Goal: Information Seeking & Learning: Check status

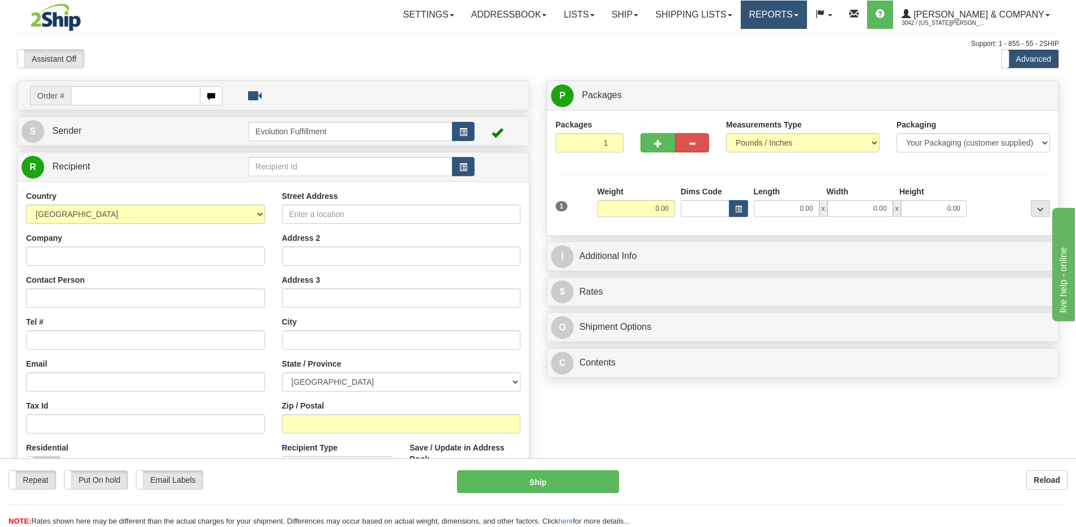
click at [807, 15] on link "Reports" at bounding box center [774, 15] width 66 height 28
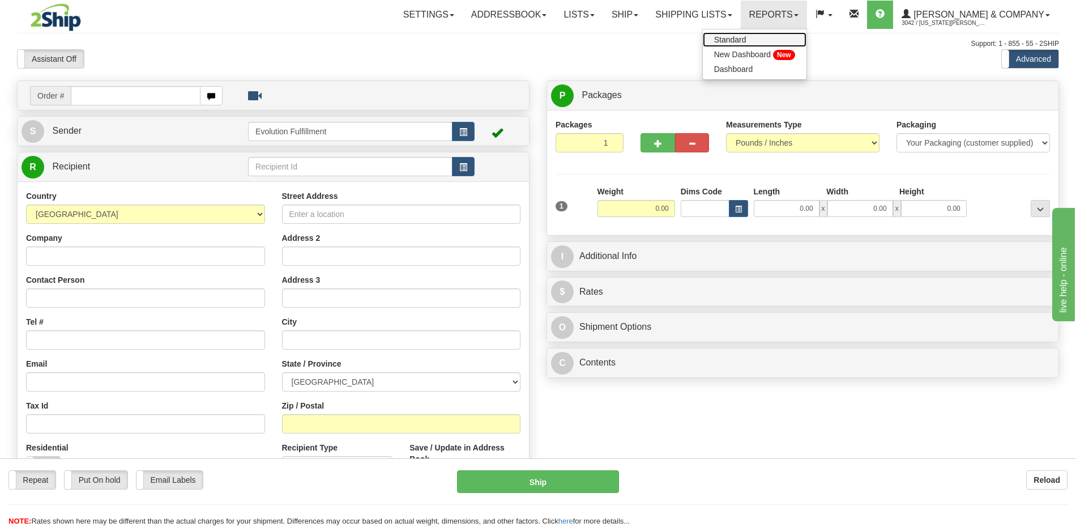
click at [806, 40] on link "Standard" at bounding box center [755, 39] width 104 height 15
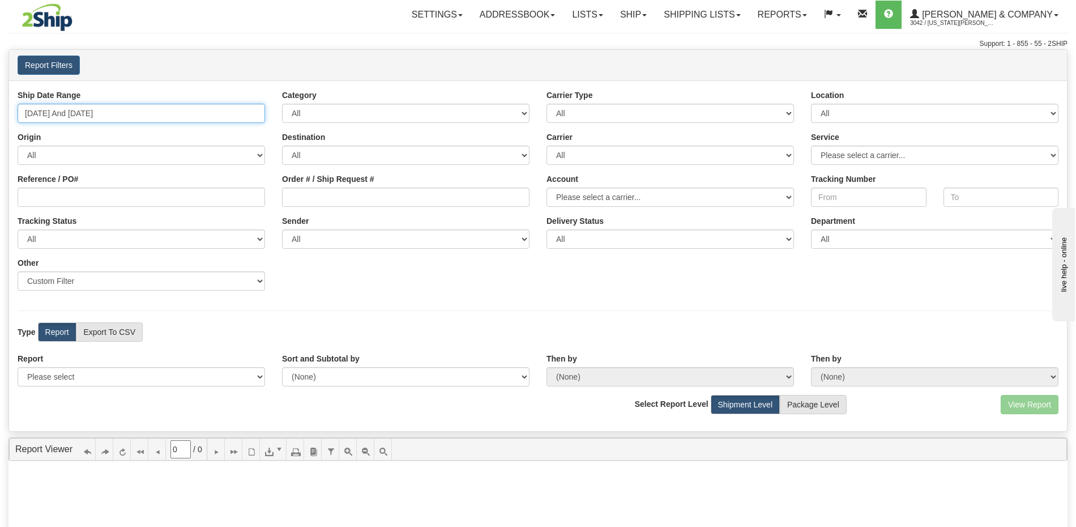
click at [202, 114] on input "[DATE] And [DATE]" at bounding box center [141, 113] width 247 height 19
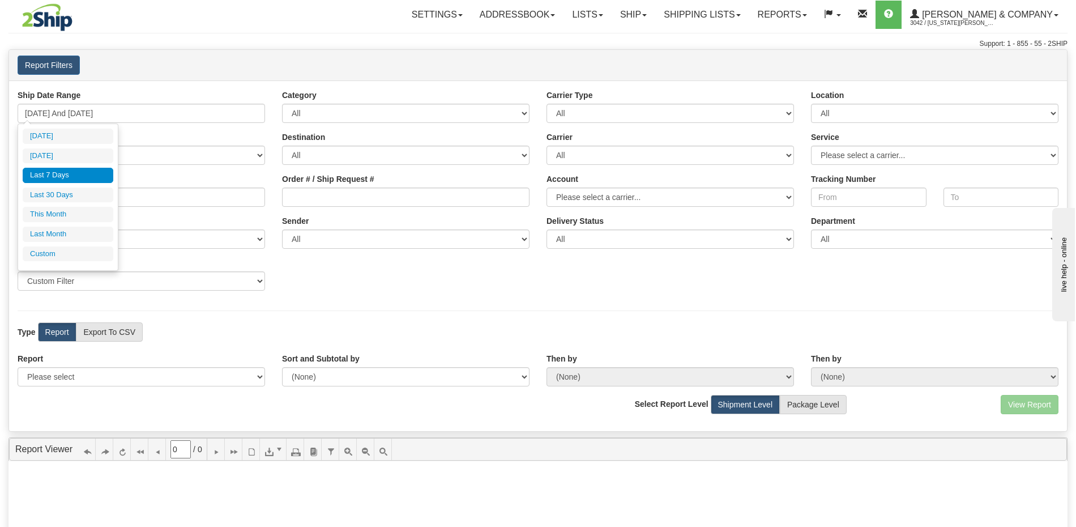
click at [85, 194] on li "Last 30 Days" at bounding box center [68, 194] width 91 height 15
type input "[DATE] And [DATE]"
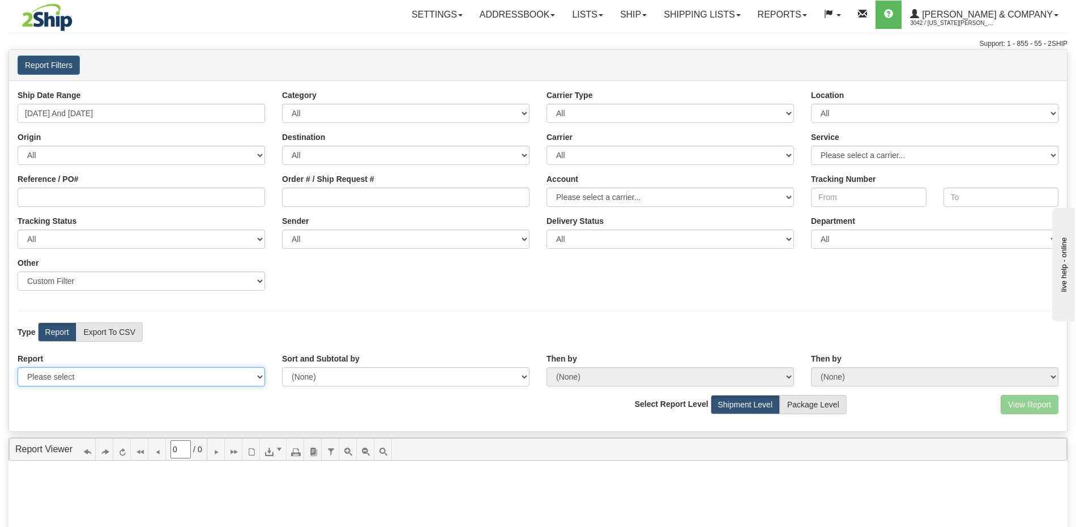
click at [132, 384] on select "Please select 1 Line Shipment Report Address Detail Basic Shipment Overview Can…" at bounding box center [141, 376] width 247 height 19
select select "Users\Tracking Detail.trdx"
click at [1031, 409] on button "View Report" at bounding box center [1030, 404] width 58 height 19
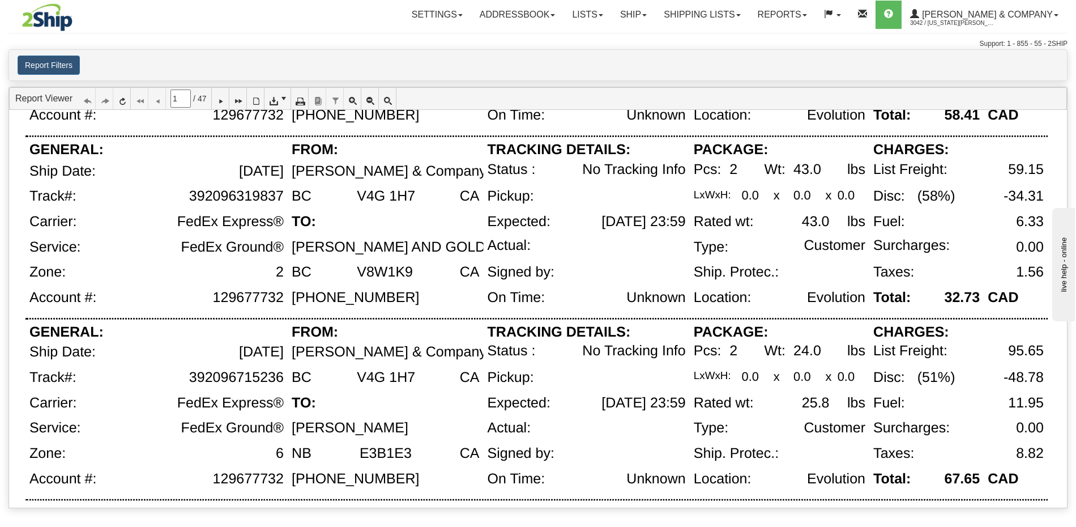
scroll to position [608, 0]
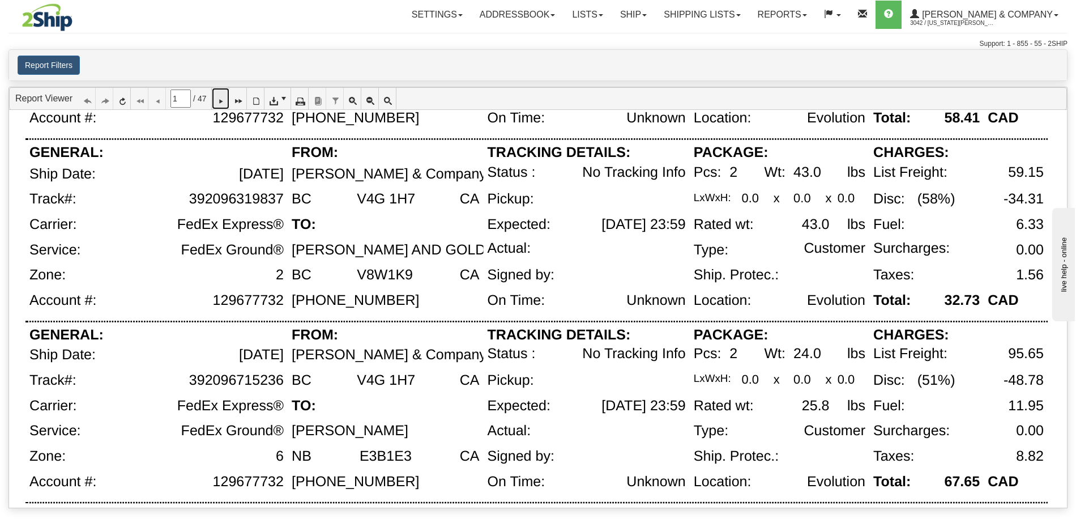
click at [224, 97] on icon at bounding box center [220, 99] width 8 height 8
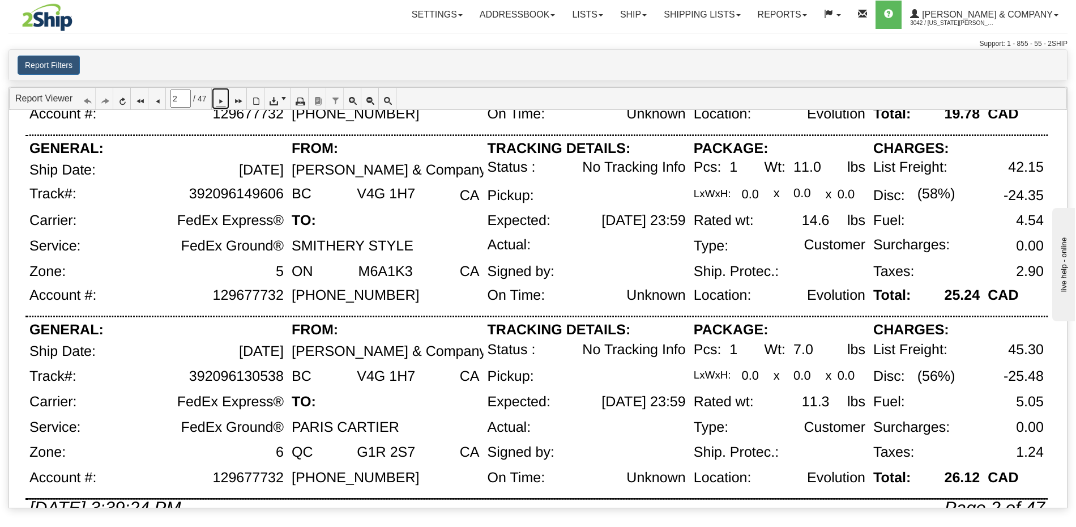
scroll to position [775, 0]
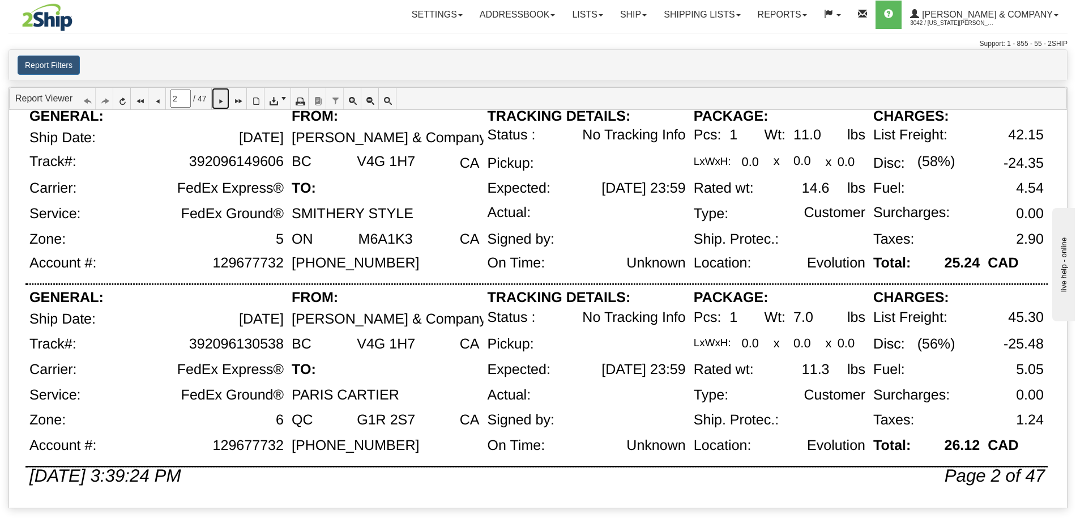
click at [224, 100] on icon at bounding box center [220, 99] width 8 height 8
click at [224, 99] on icon at bounding box center [220, 99] width 8 height 8
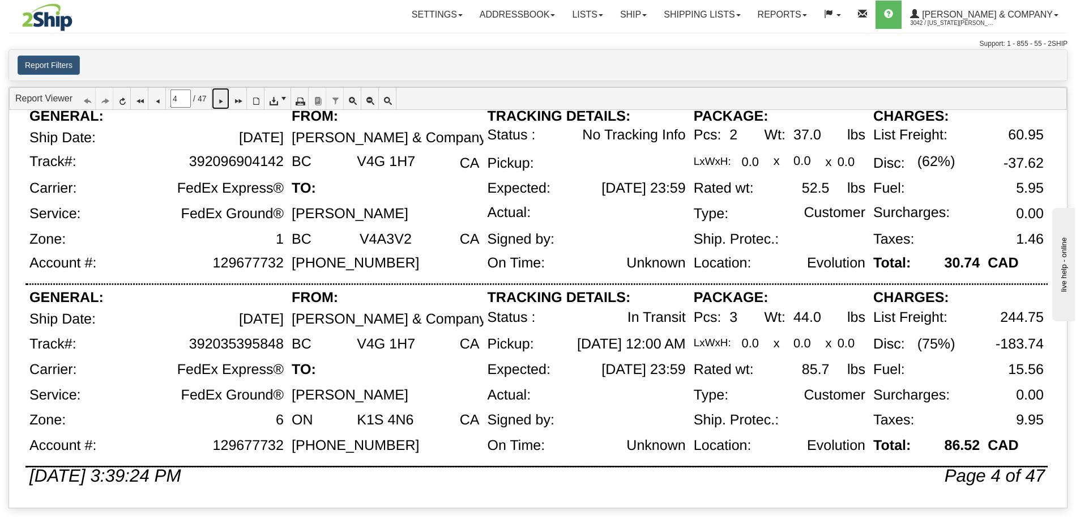
click at [224, 100] on icon at bounding box center [220, 99] width 8 height 8
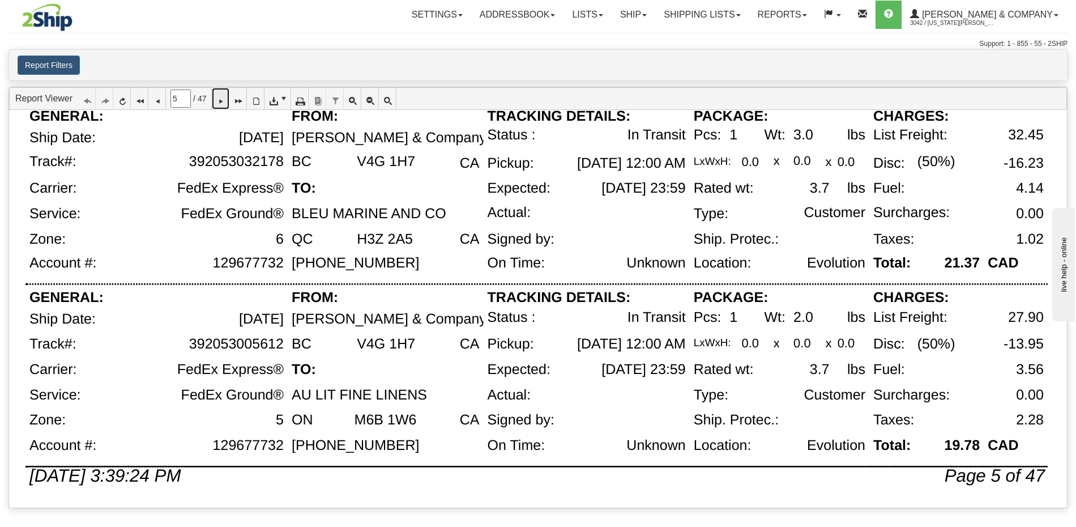
click at [224, 95] on icon at bounding box center [220, 99] width 8 height 8
click at [229, 106] on link at bounding box center [221, 99] width 18 height 22
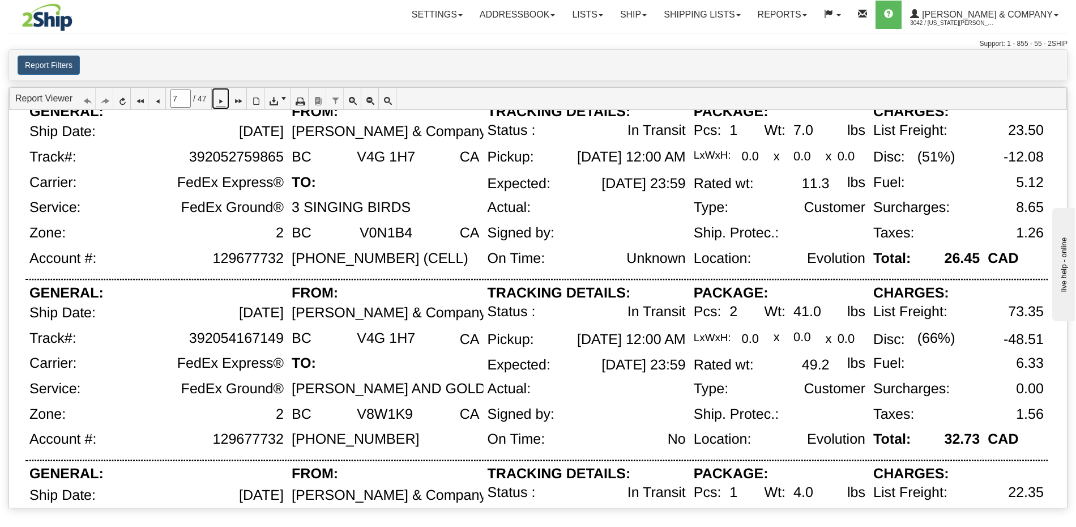
scroll to position [418, 0]
drag, startPoint x: 190, startPoint y: 336, endPoint x: 281, endPoint y: 336, distance: 91.2
click at [281, 336] on div "392054167149" at bounding box center [236, 338] width 95 height 16
copy div "392054167149"
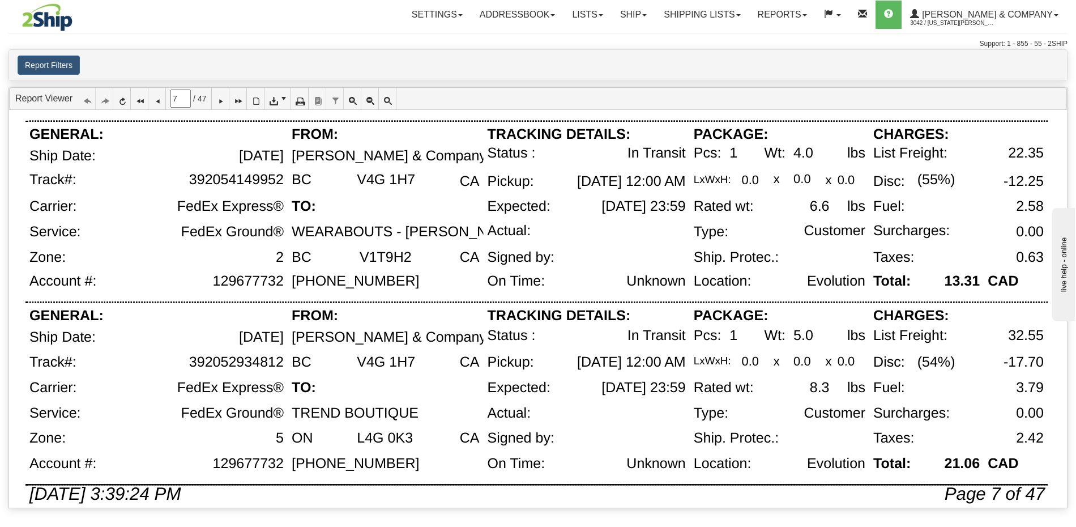
scroll to position [775, 0]
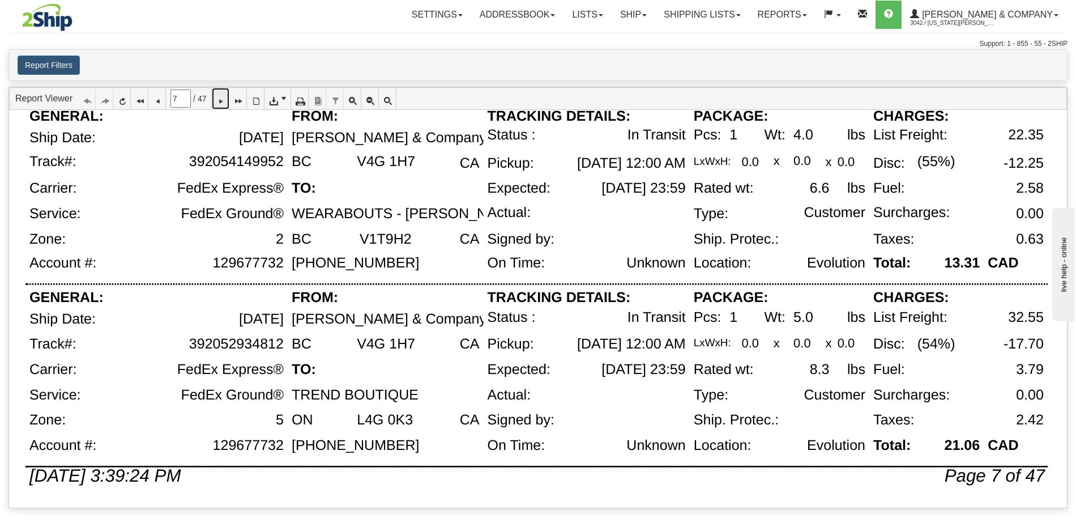
click at [224, 100] on icon at bounding box center [220, 99] width 8 height 8
click at [224, 99] on icon at bounding box center [220, 99] width 8 height 8
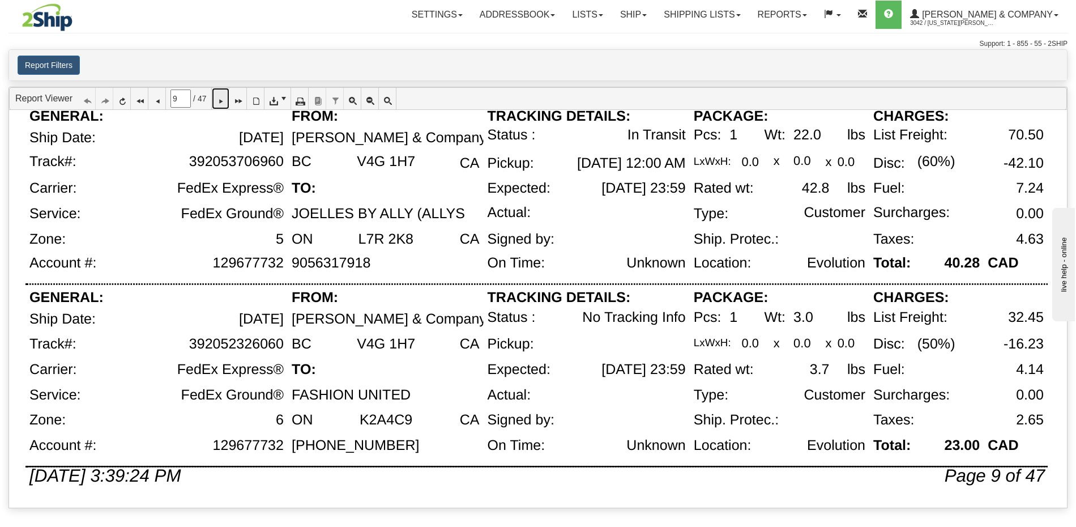
click at [224, 101] on icon at bounding box center [220, 99] width 8 height 8
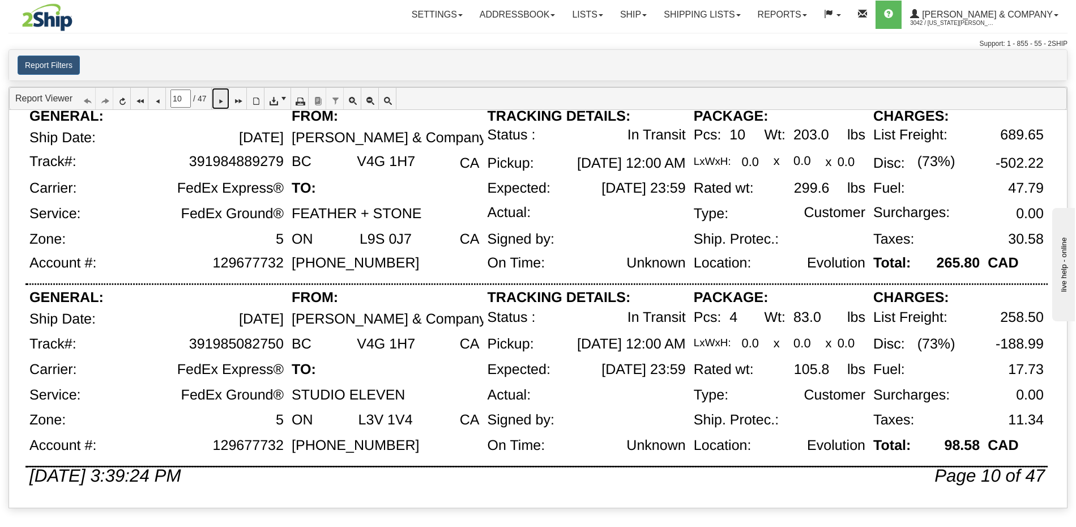
click at [221, 99] on link at bounding box center [221, 99] width 18 height 22
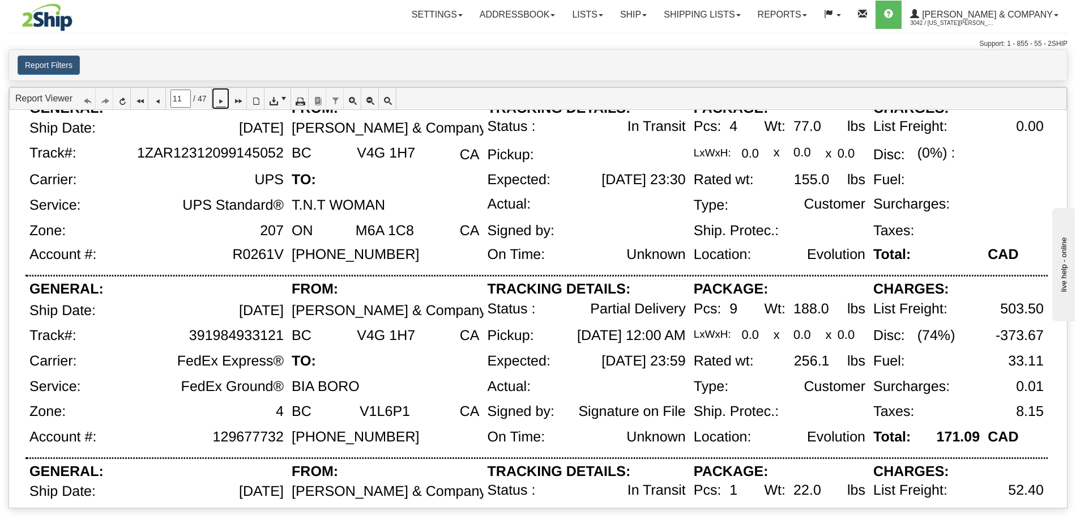
scroll to position [59, 0]
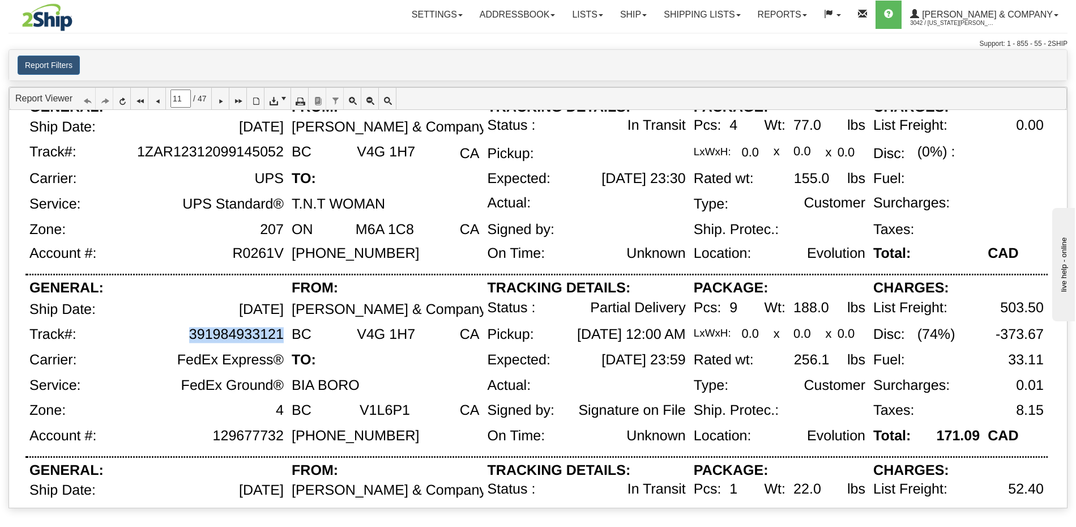
drag, startPoint x: 194, startPoint y: 335, endPoint x: 280, endPoint y: 335, distance: 86.7
click at [280, 335] on div "391984933121" at bounding box center [236, 335] width 95 height 16
copy div "391984933121"
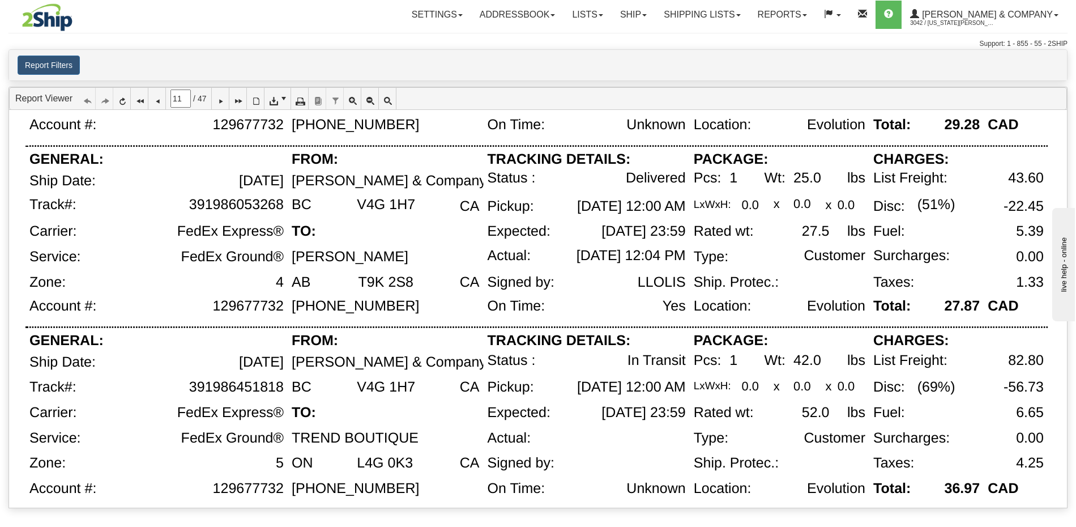
scroll to position [775, 0]
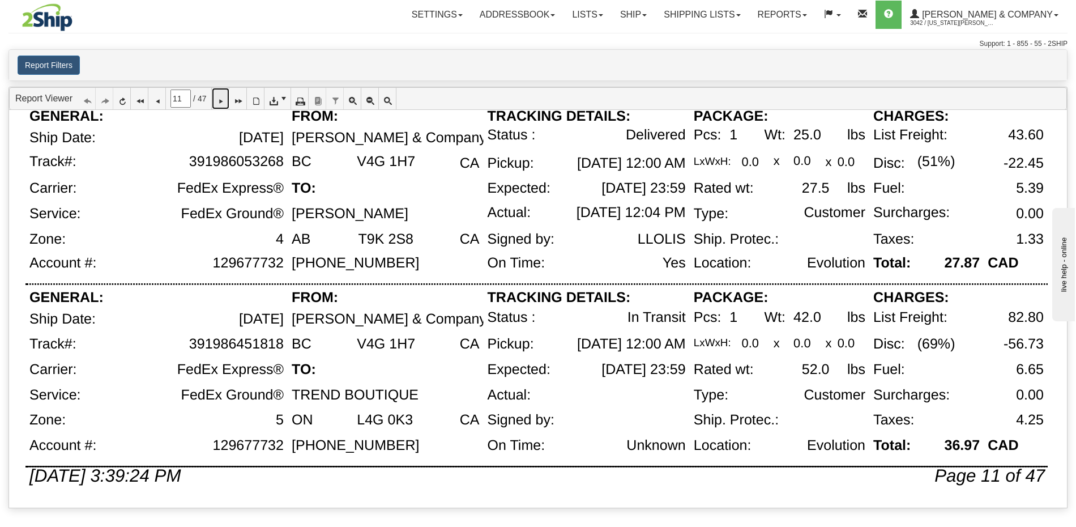
click at [224, 100] on icon at bounding box center [220, 99] width 8 height 8
click at [224, 97] on icon at bounding box center [220, 99] width 8 height 8
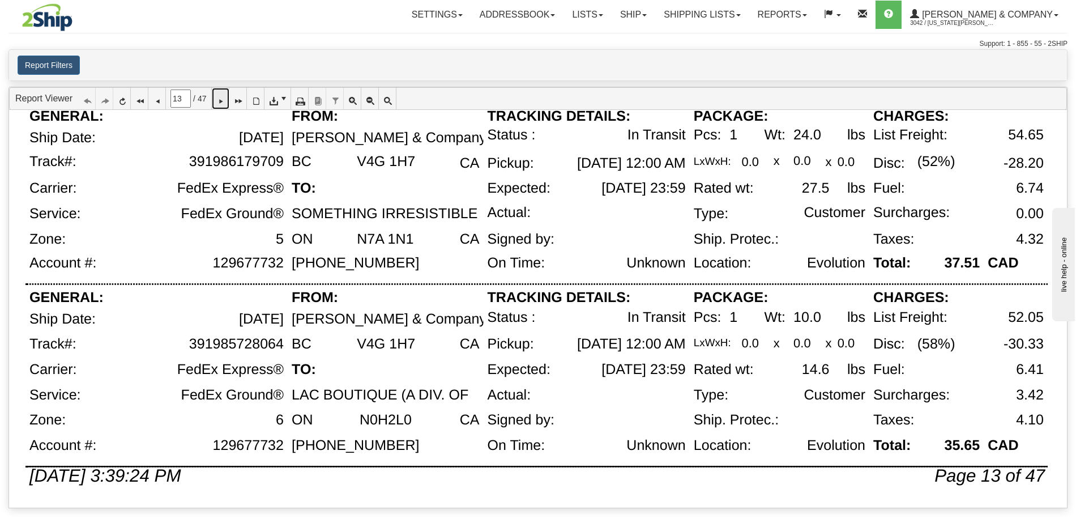
click at [224, 98] on icon at bounding box center [220, 99] width 8 height 8
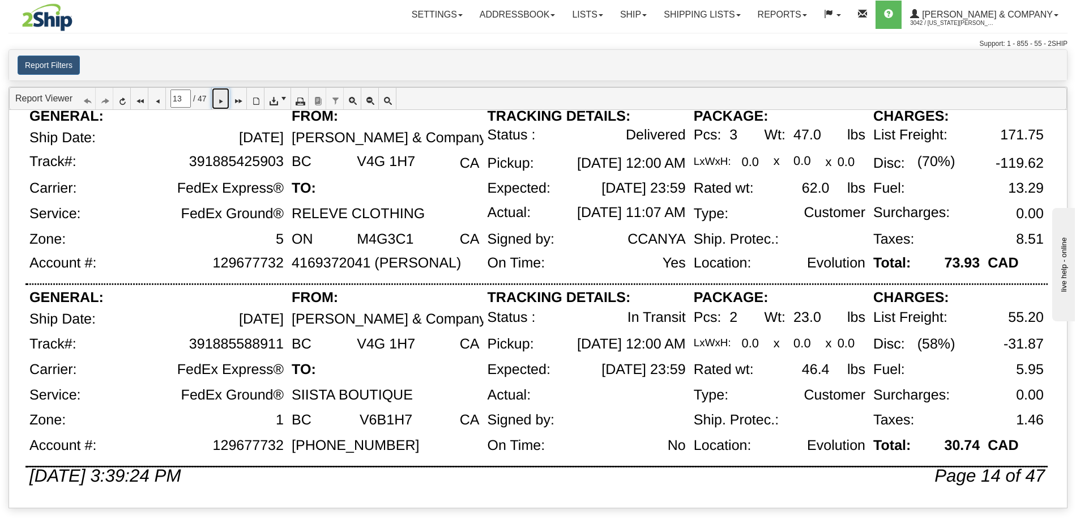
type input "14"
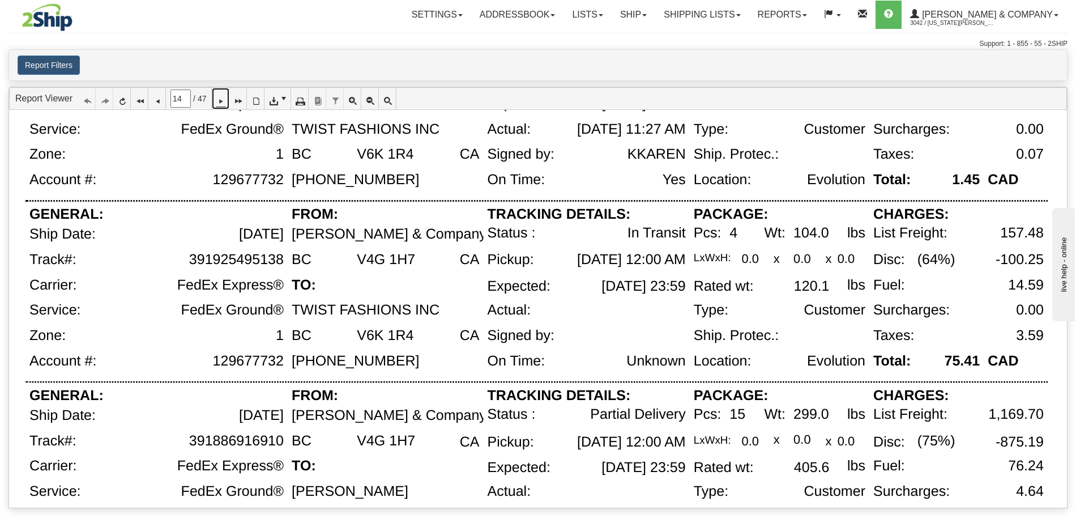
scroll to position [316, 0]
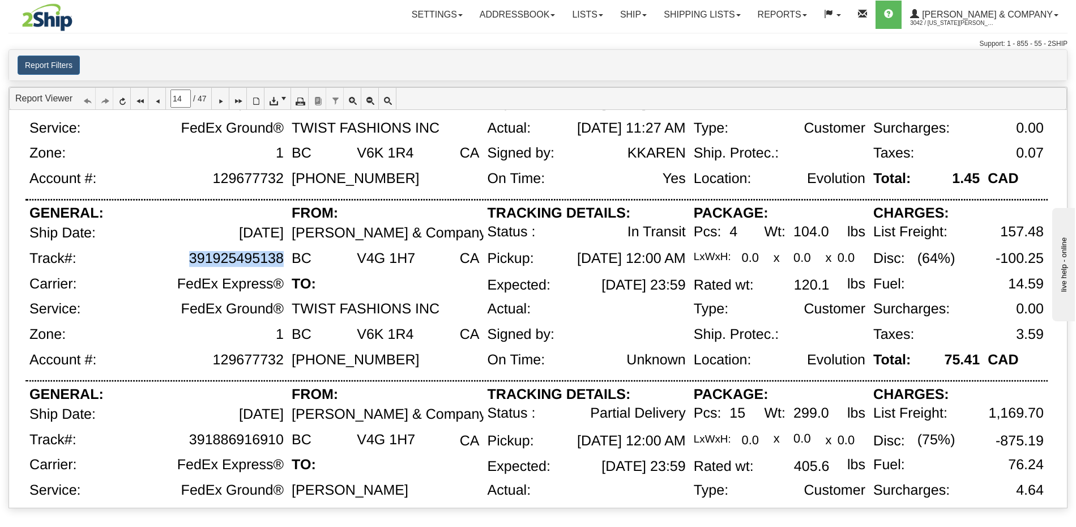
drag, startPoint x: 282, startPoint y: 259, endPoint x: 191, endPoint y: 260, distance: 91.2
click at [191, 260] on div "391925495138" at bounding box center [236, 259] width 95 height 16
copy div "391925495138"
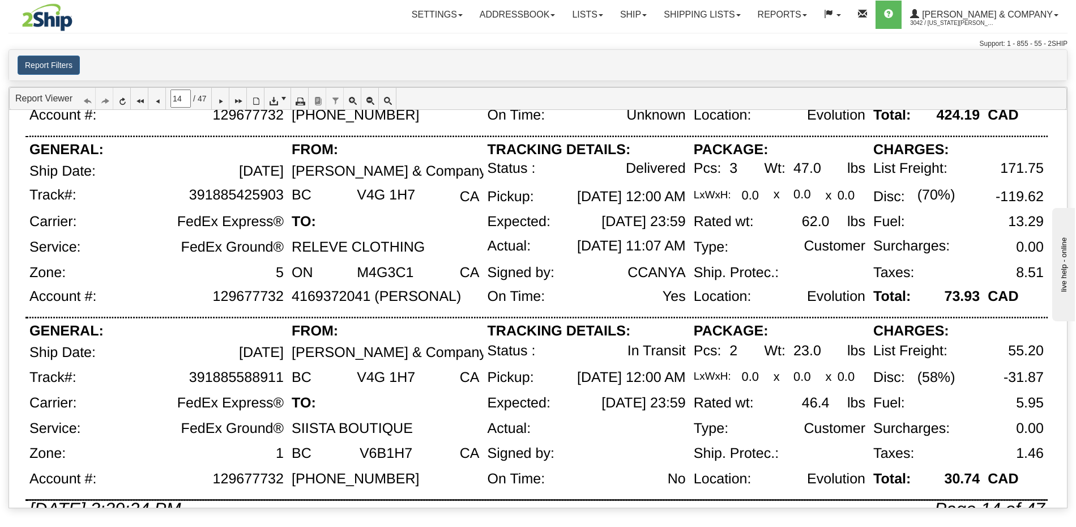
scroll to position [775, 0]
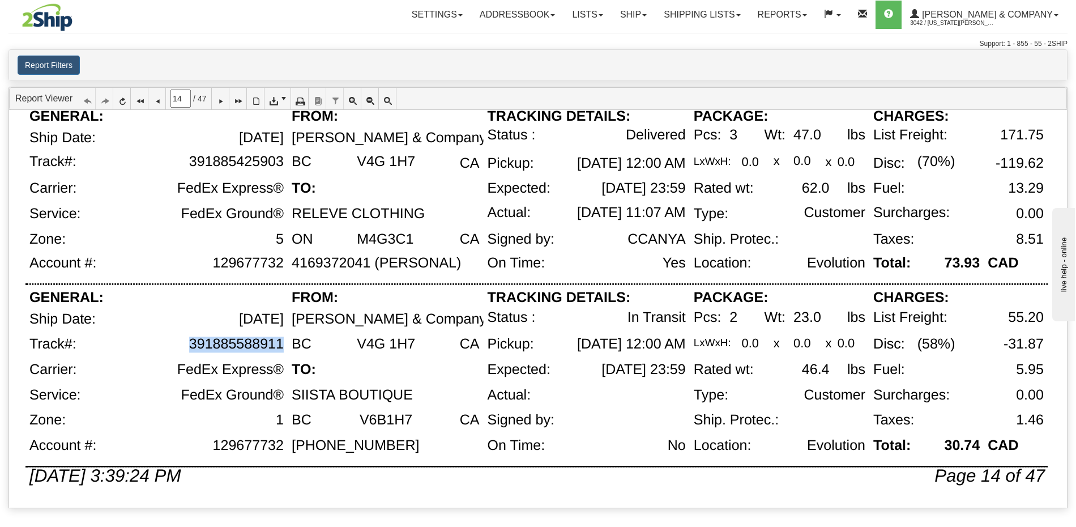
drag, startPoint x: 283, startPoint y: 345, endPoint x: 190, endPoint y: 347, distance: 92.9
click at [190, 347] on div "391885588911" at bounding box center [236, 344] width 95 height 16
copy div "391885588911"
